Goal: Task Accomplishment & Management: Use online tool/utility

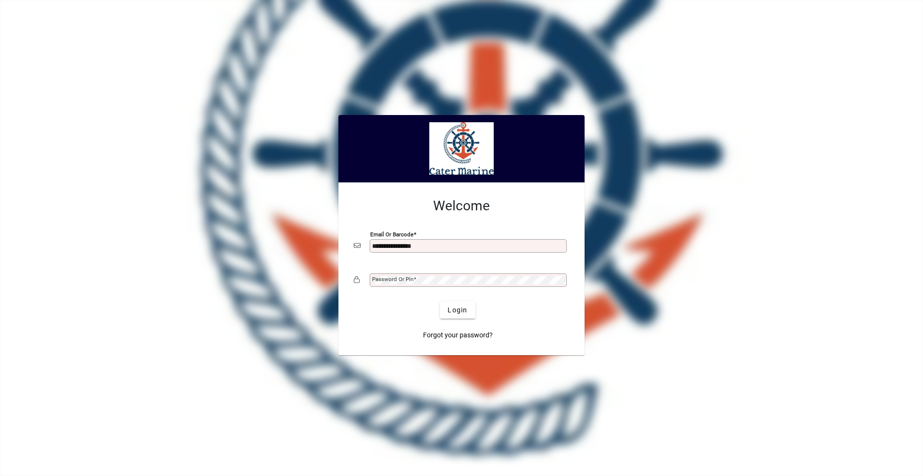
type input "**********"
click at [440, 301] on button "Login" at bounding box center [457, 309] width 35 height 17
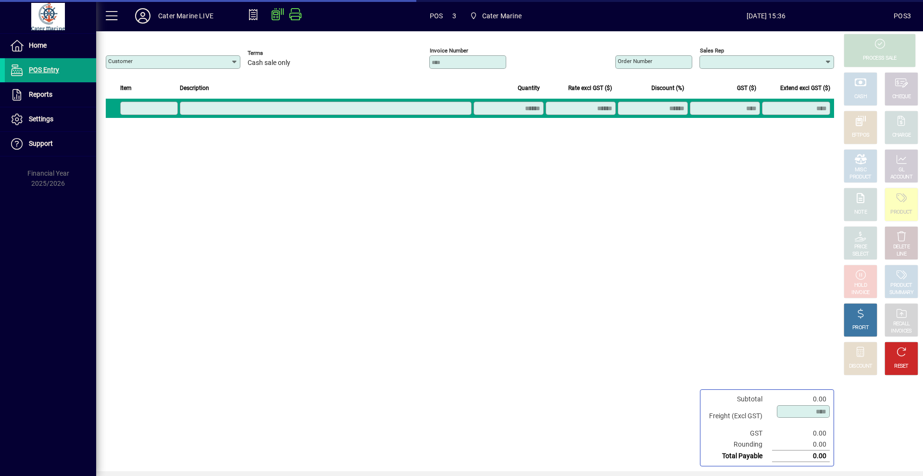
type input "**********"
